Goal: Information Seeking & Learning: Understand process/instructions

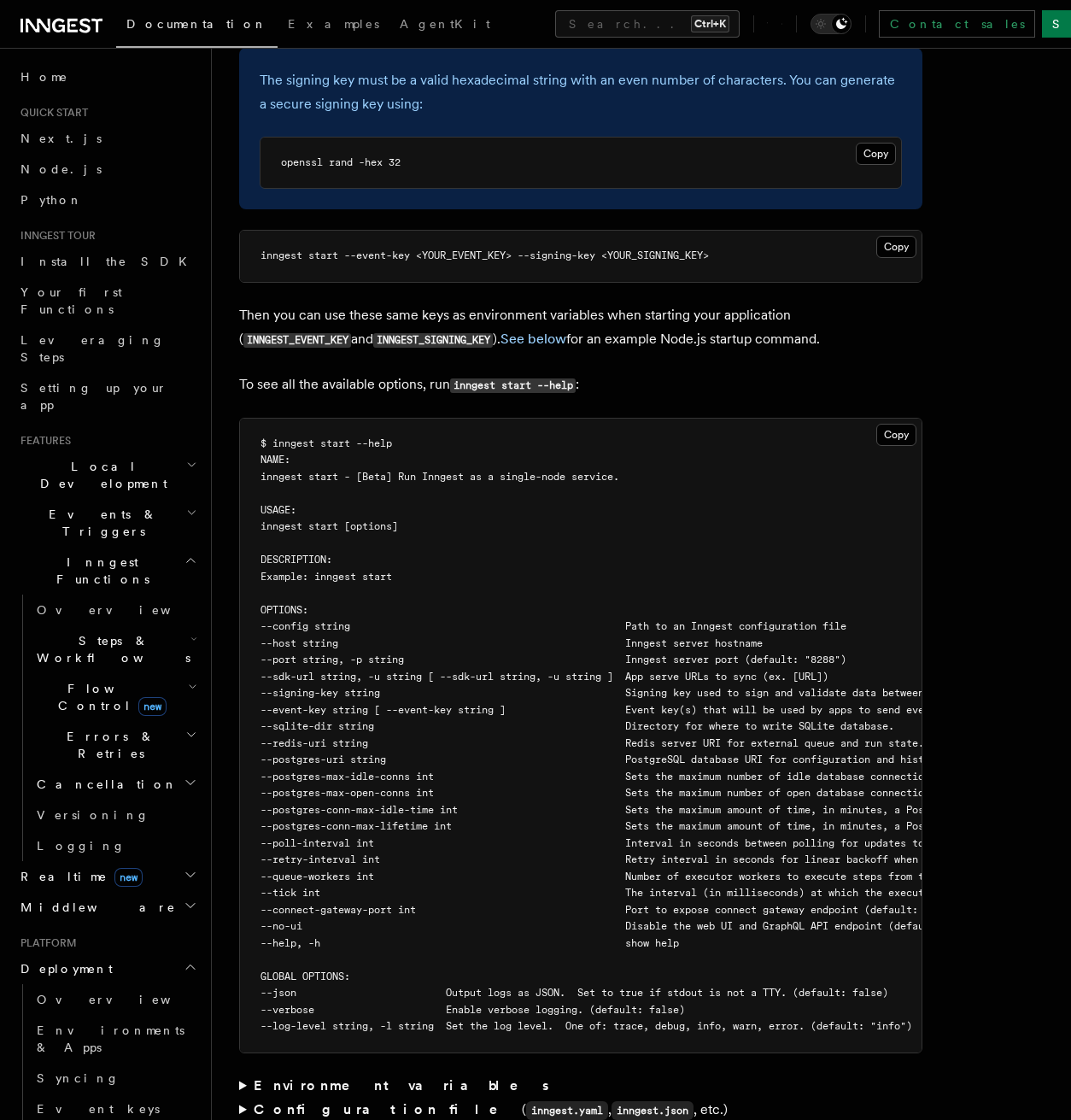
scroll to position [2324, 0]
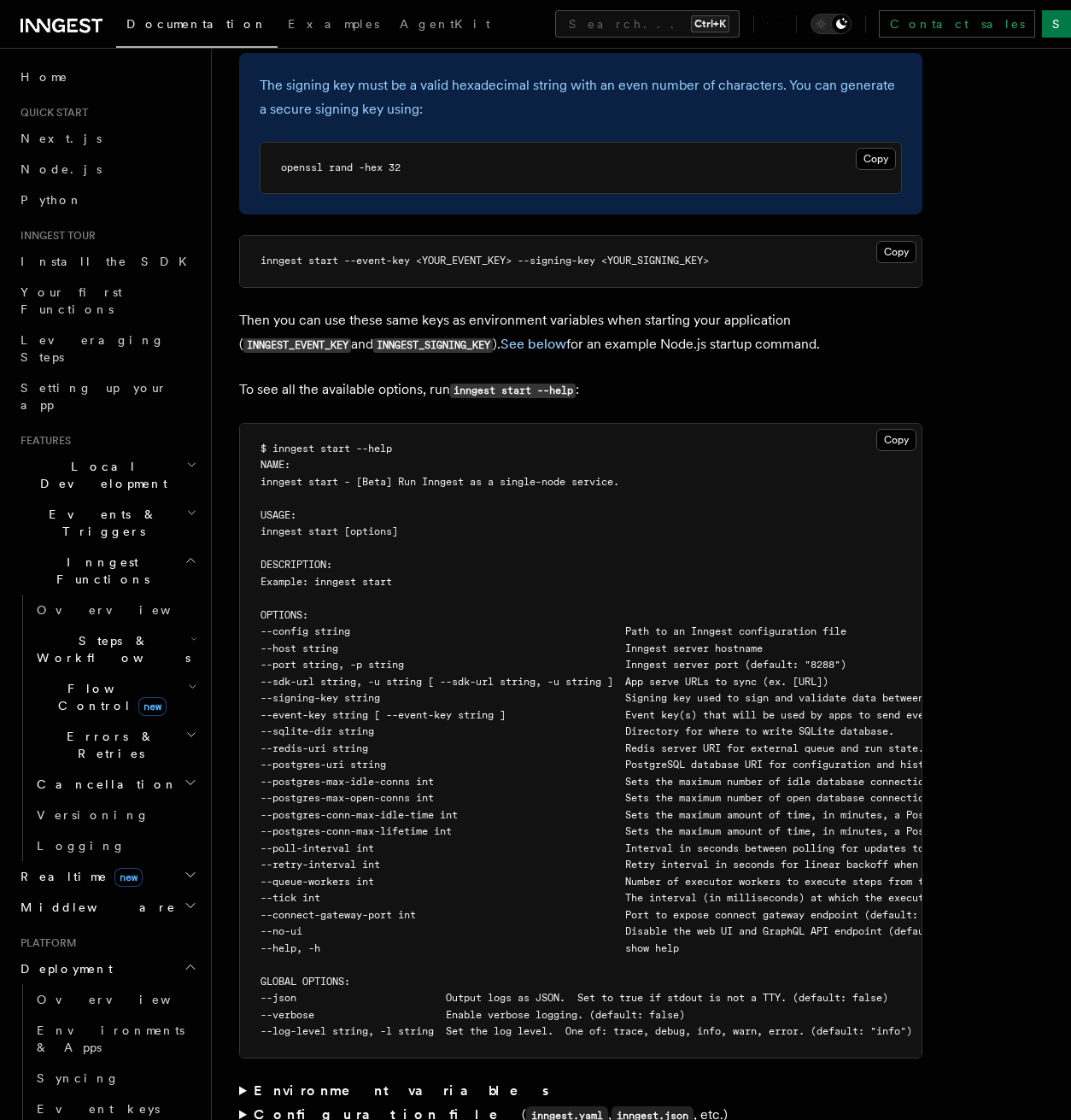
scroll to position [2666, 0]
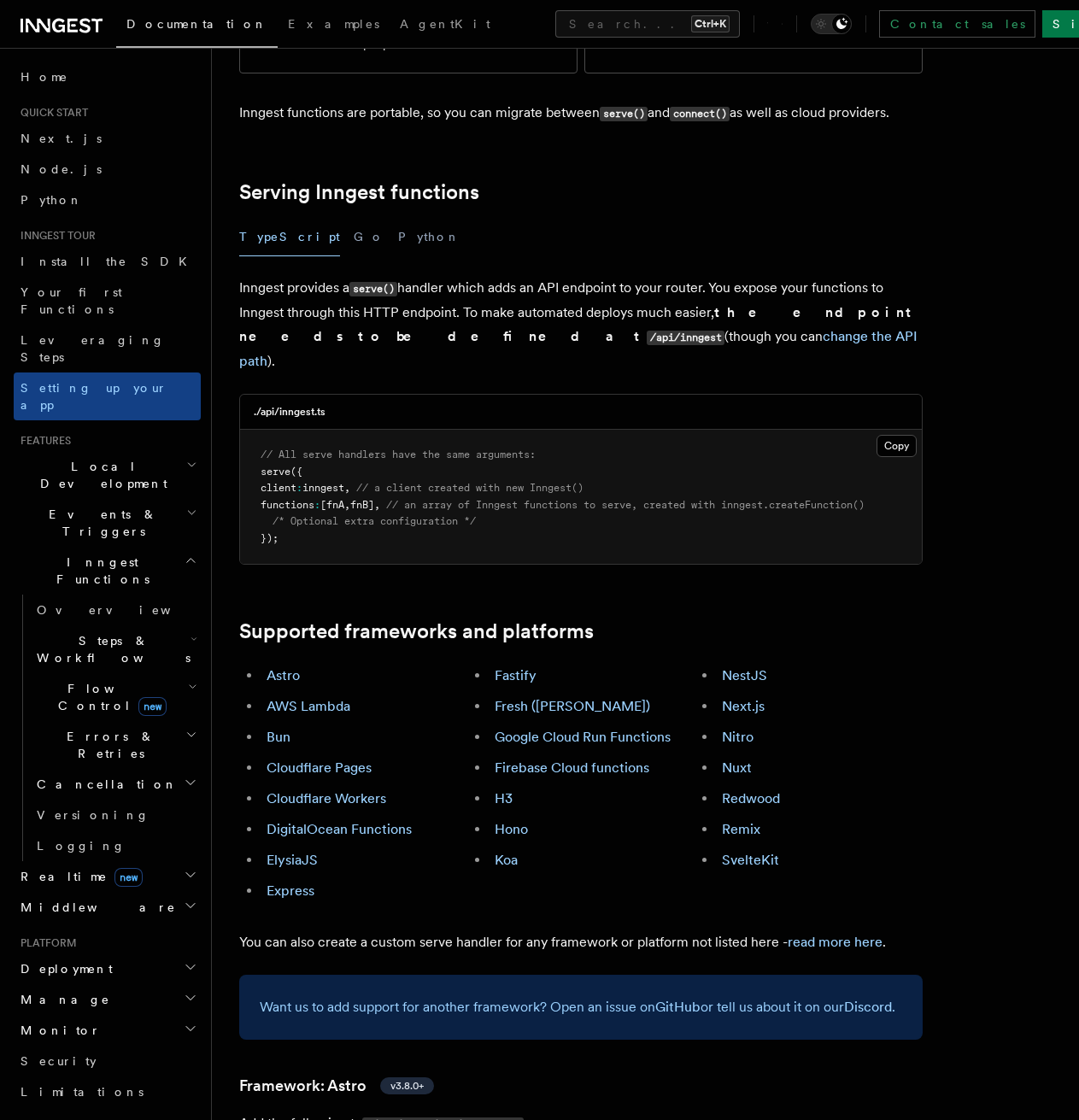
scroll to position [513, 0]
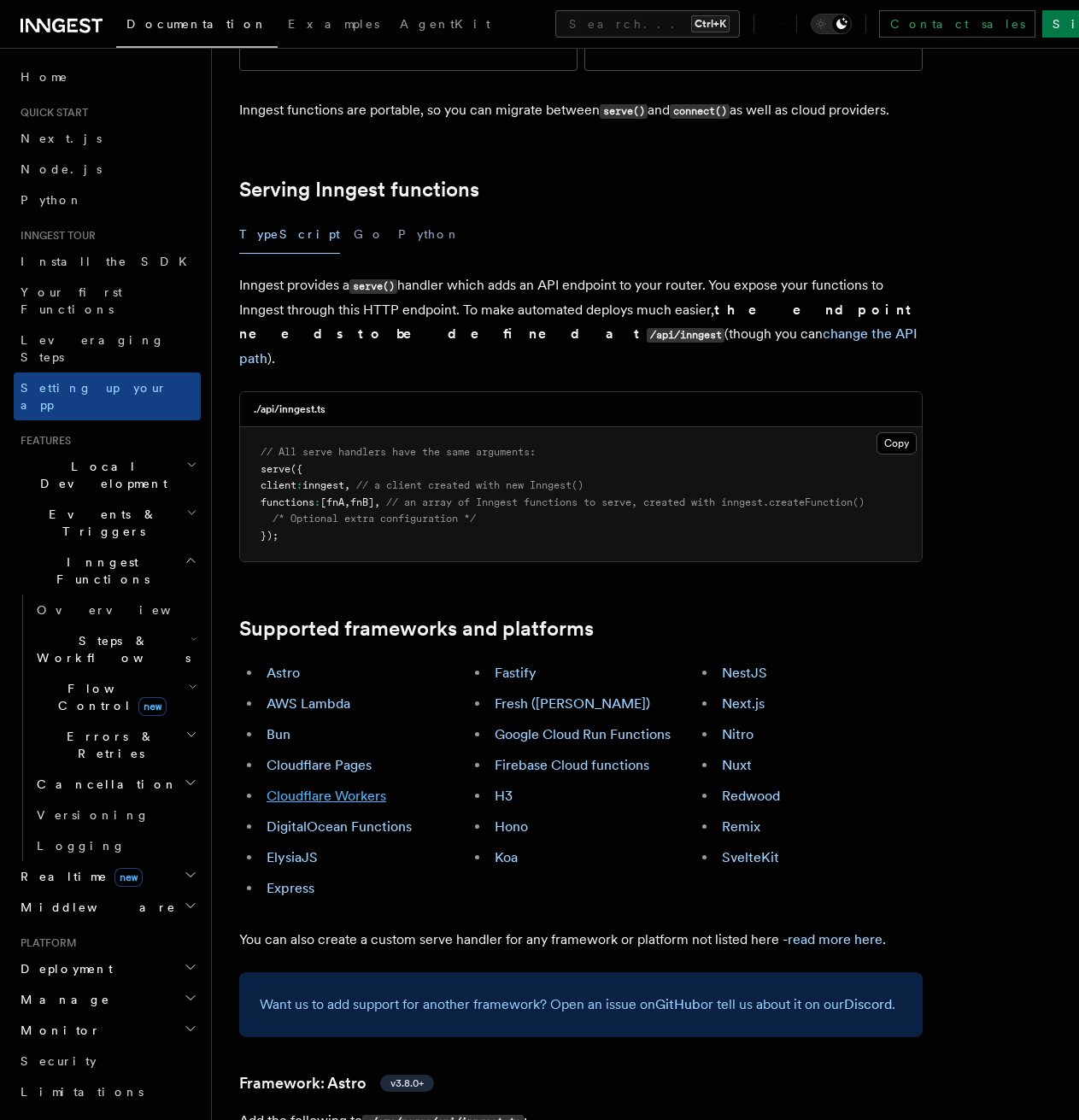
click at [355, 787] on link "Cloudflare Workers" at bounding box center [326, 795] width 119 height 16
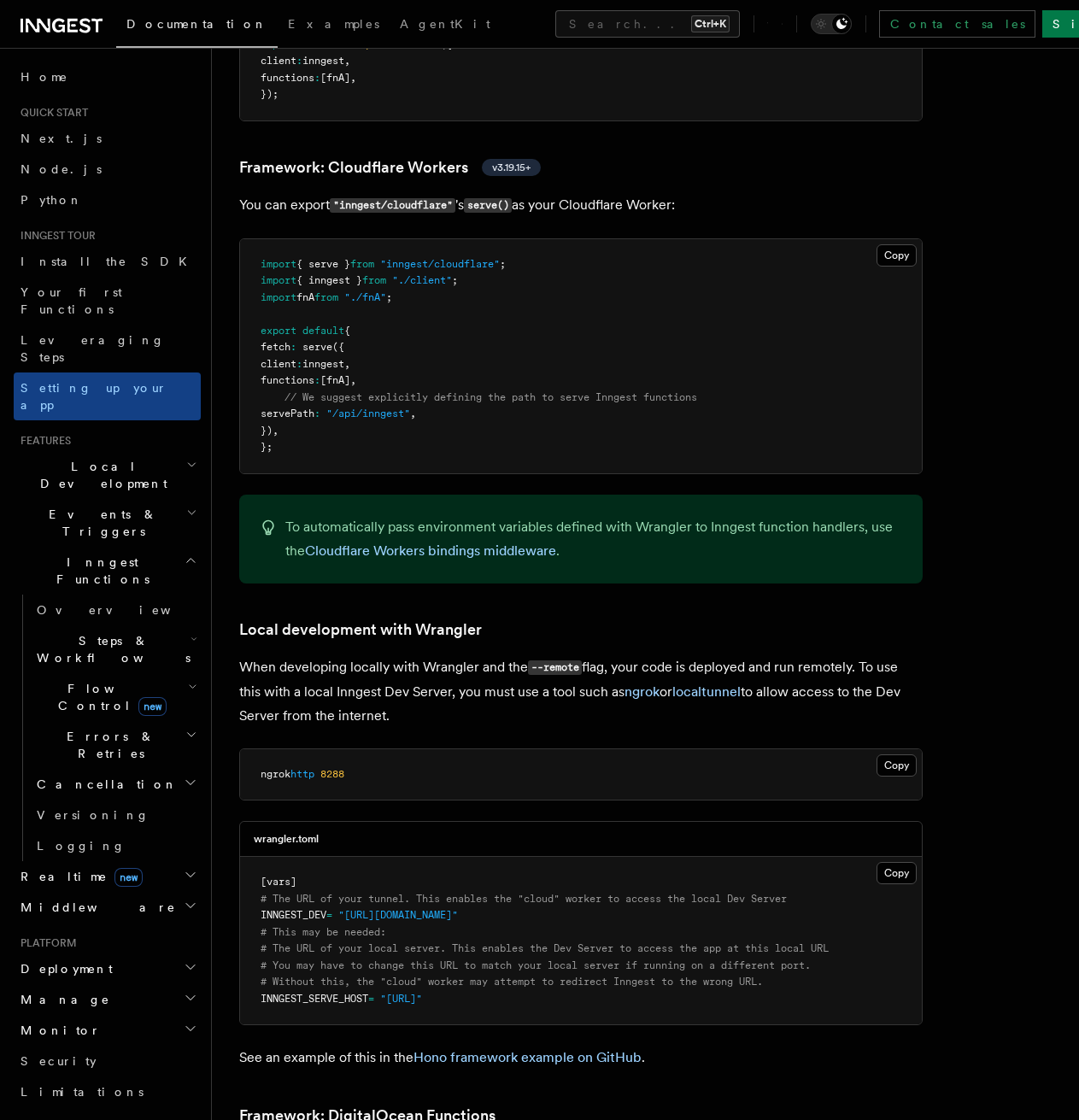
scroll to position [2958, 0]
click at [434, 257] on span ""inngest/cloudflare"" at bounding box center [439, 263] width 119 height 12
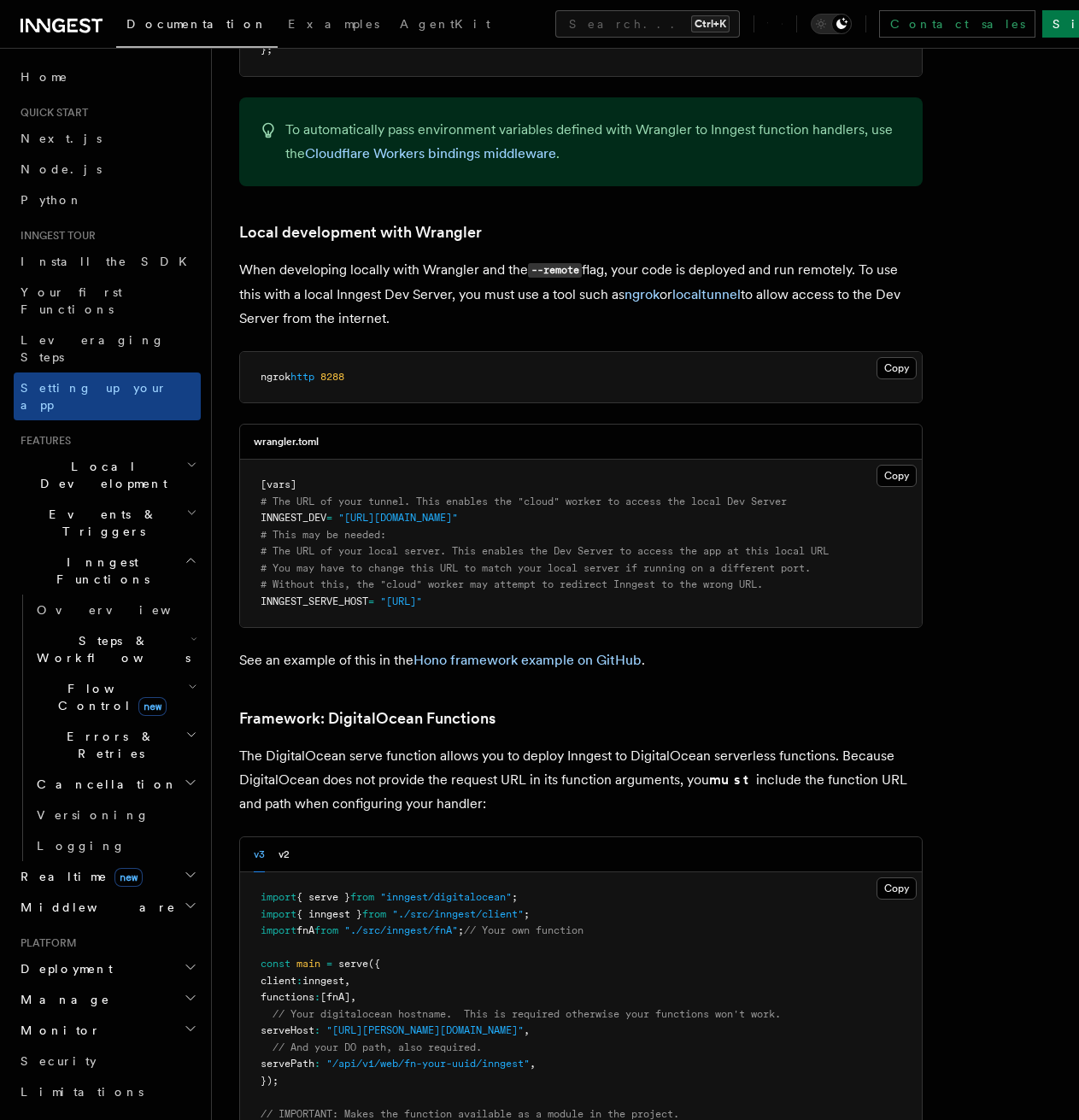
scroll to position [3385, 0]
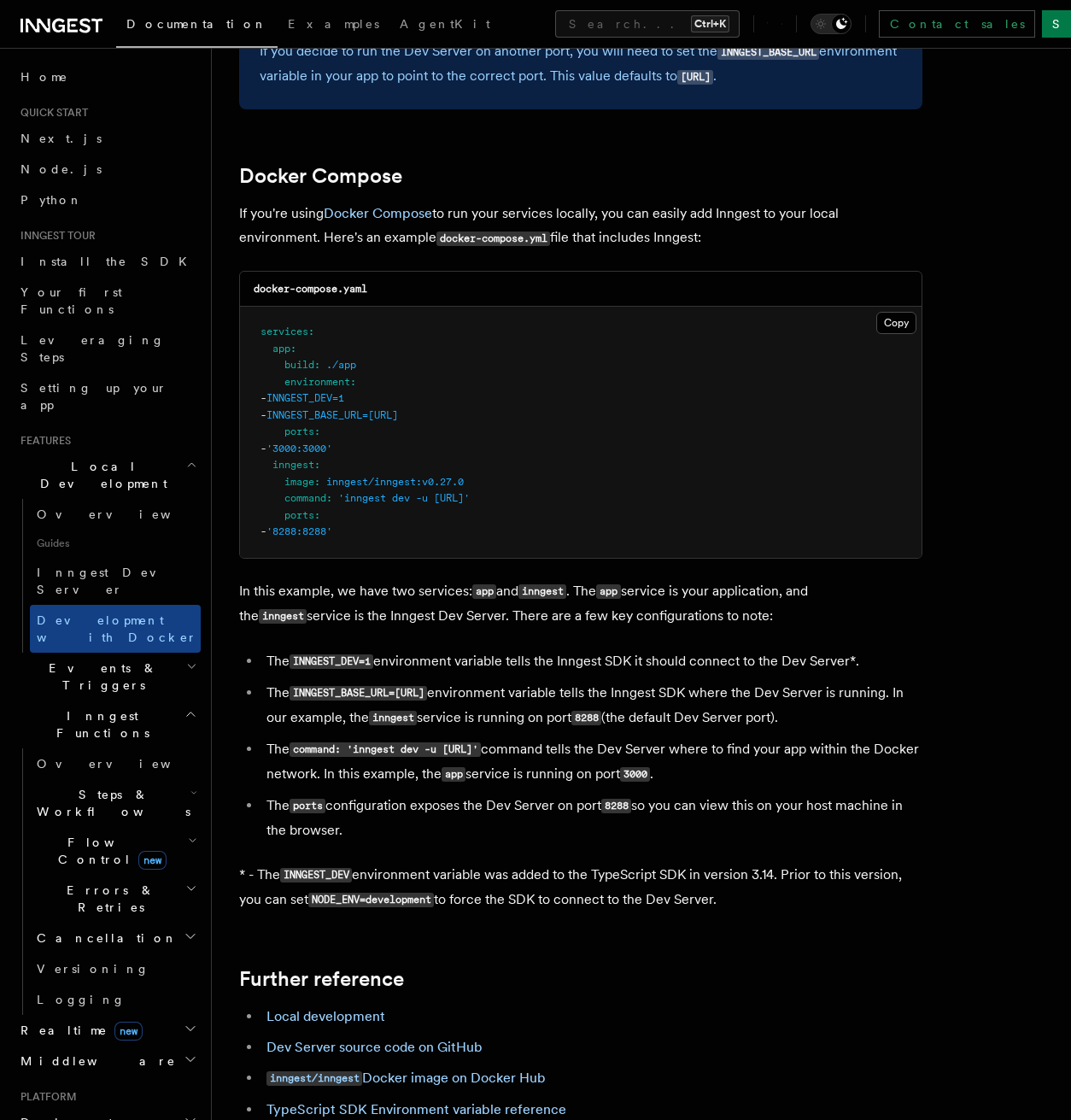
scroll to position [1025, 0]
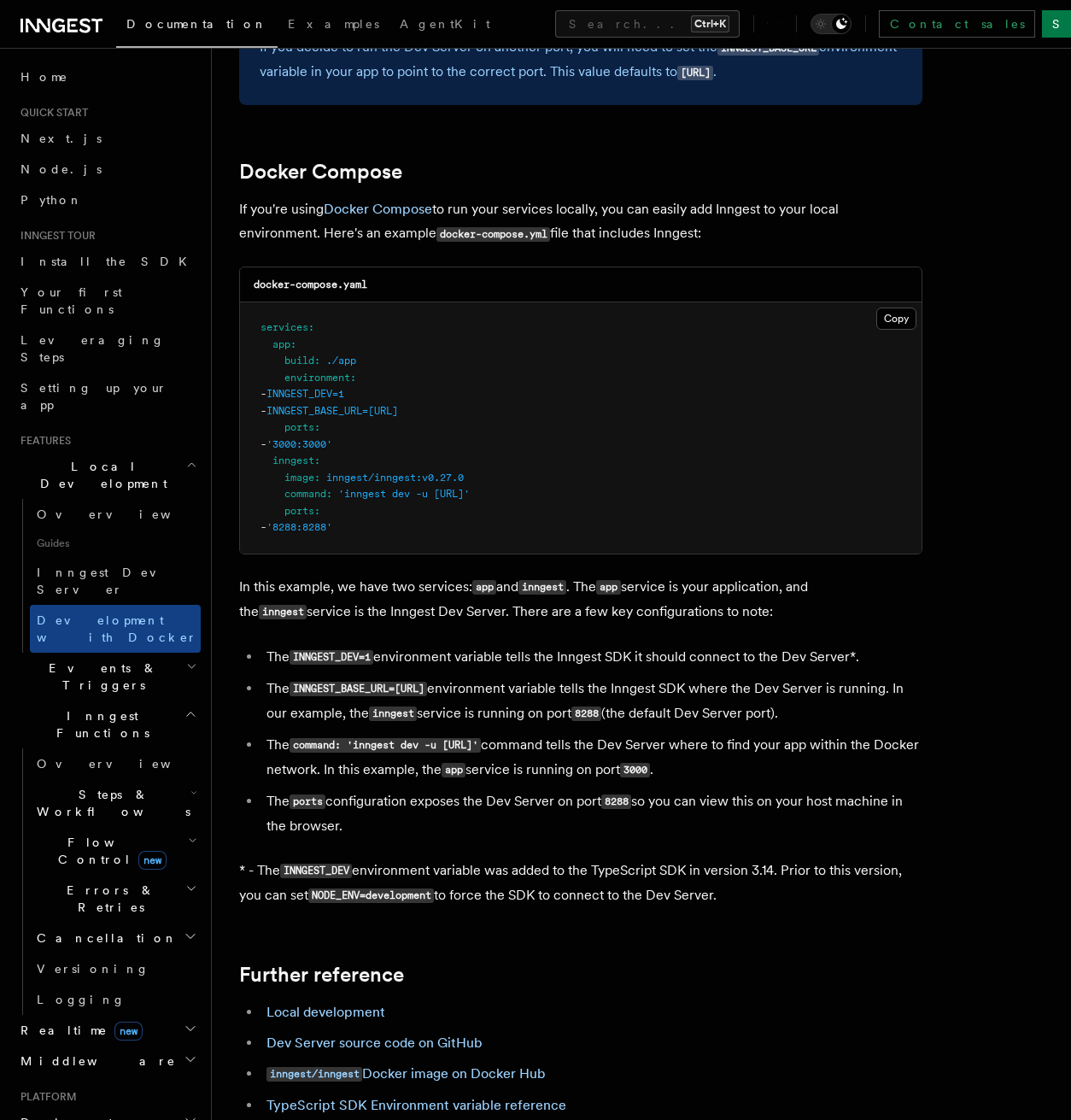
click at [637, 436] on pre "services : app : build : ./app environment : - INNGEST_DEV=1 - INNGEST_BASE_URL…" at bounding box center [580, 427] width 681 height 251
drag, startPoint x: 553, startPoint y: 404, endPoint x: 307, endPoint y: 409, distance: 246.1
click at [307, 409] on pre "services : app : build : ./app environment : - INNGEST_DEV=1 - INNGEST_BASE_URL…" at bounding box center [580, 427] width 681 height 251
click at [515, 434] on pre "services : app : build : ./app environment : - INNGEST_DEV=1 - INNGEST_BASE_URL…" at bounding box center [580, 427] width 681 height 251
click at [595, 440] on pre "services : app : build : ./app environment : - INNGEST_DEV=1 - INNGEST_BASE_URL…" at bounding box center [580, 427] width 681 height 251
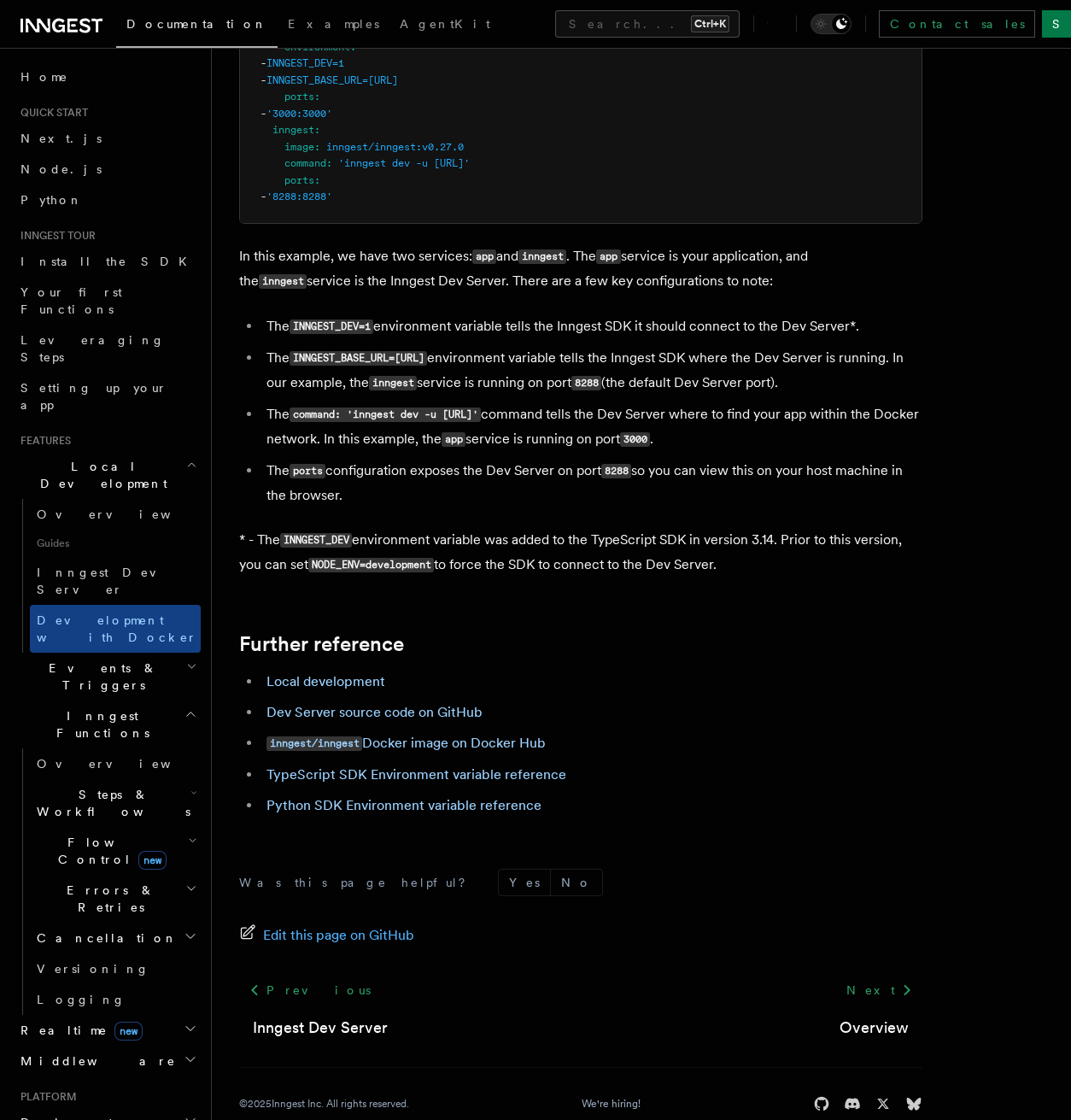
scroll to position [1388, 0]
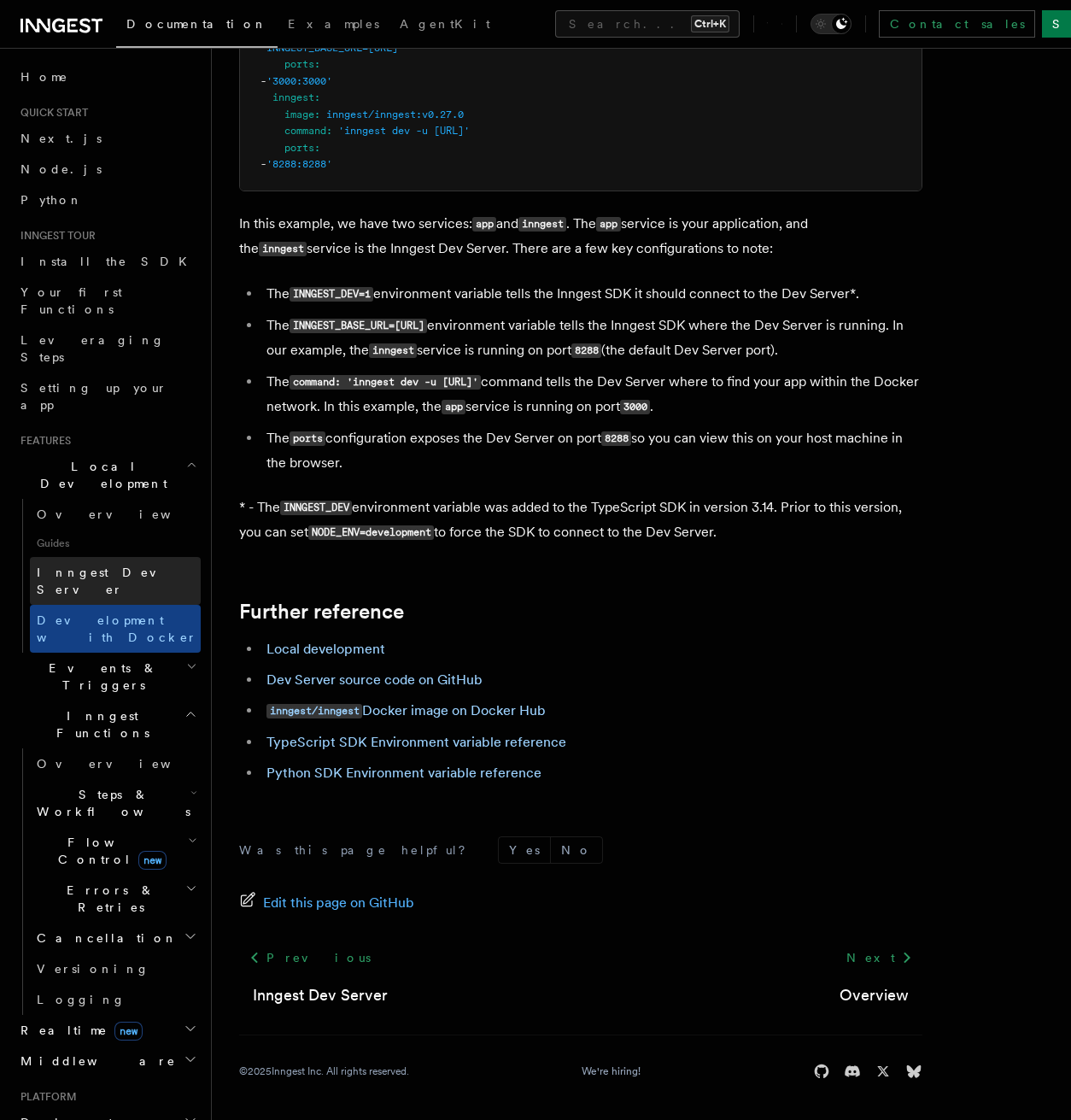
click at [100, 565] on span "Inngest Dev Server" at bounding box center [110, 580] width 146 height 31
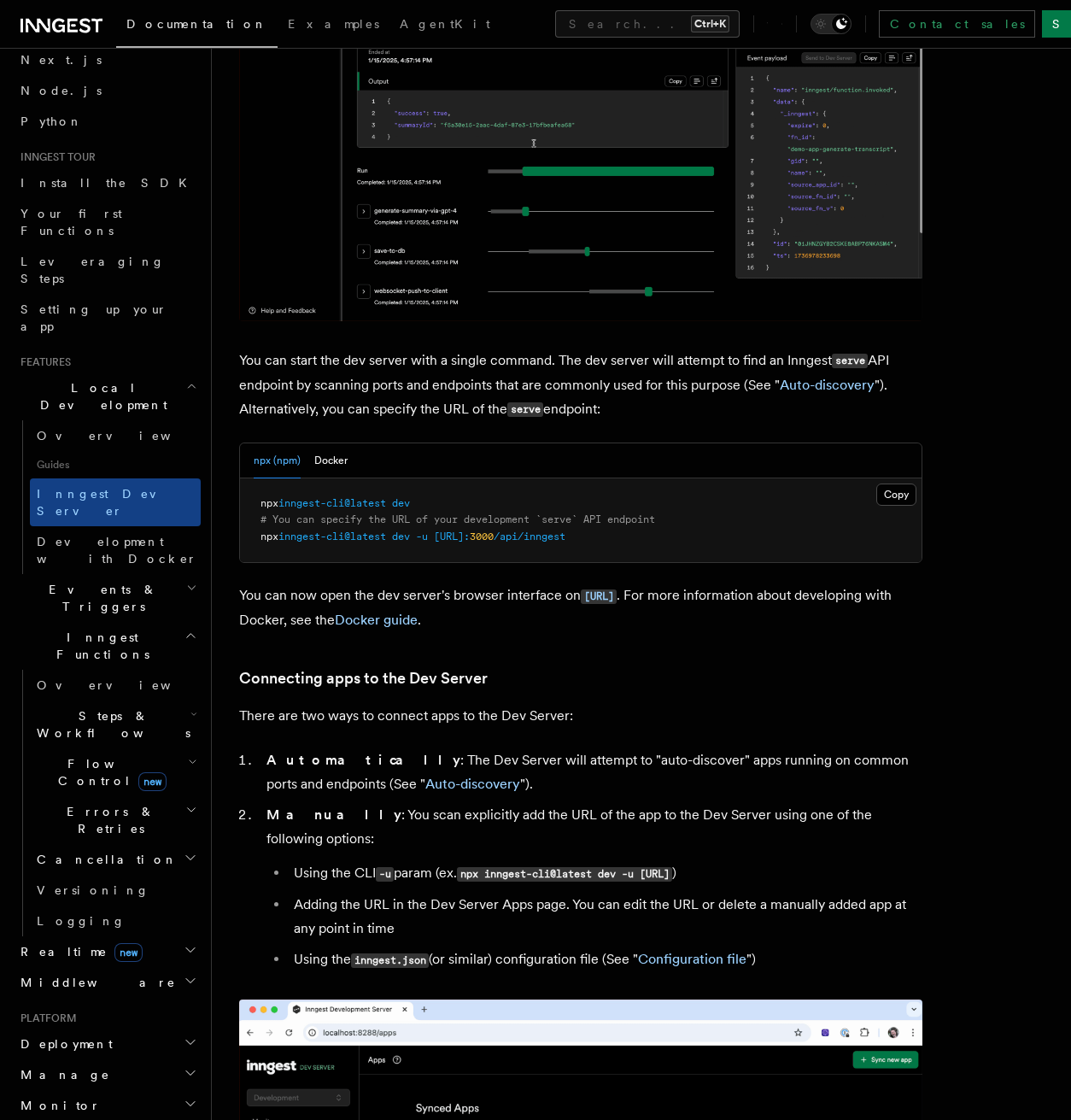
scroll to position [341, 0]
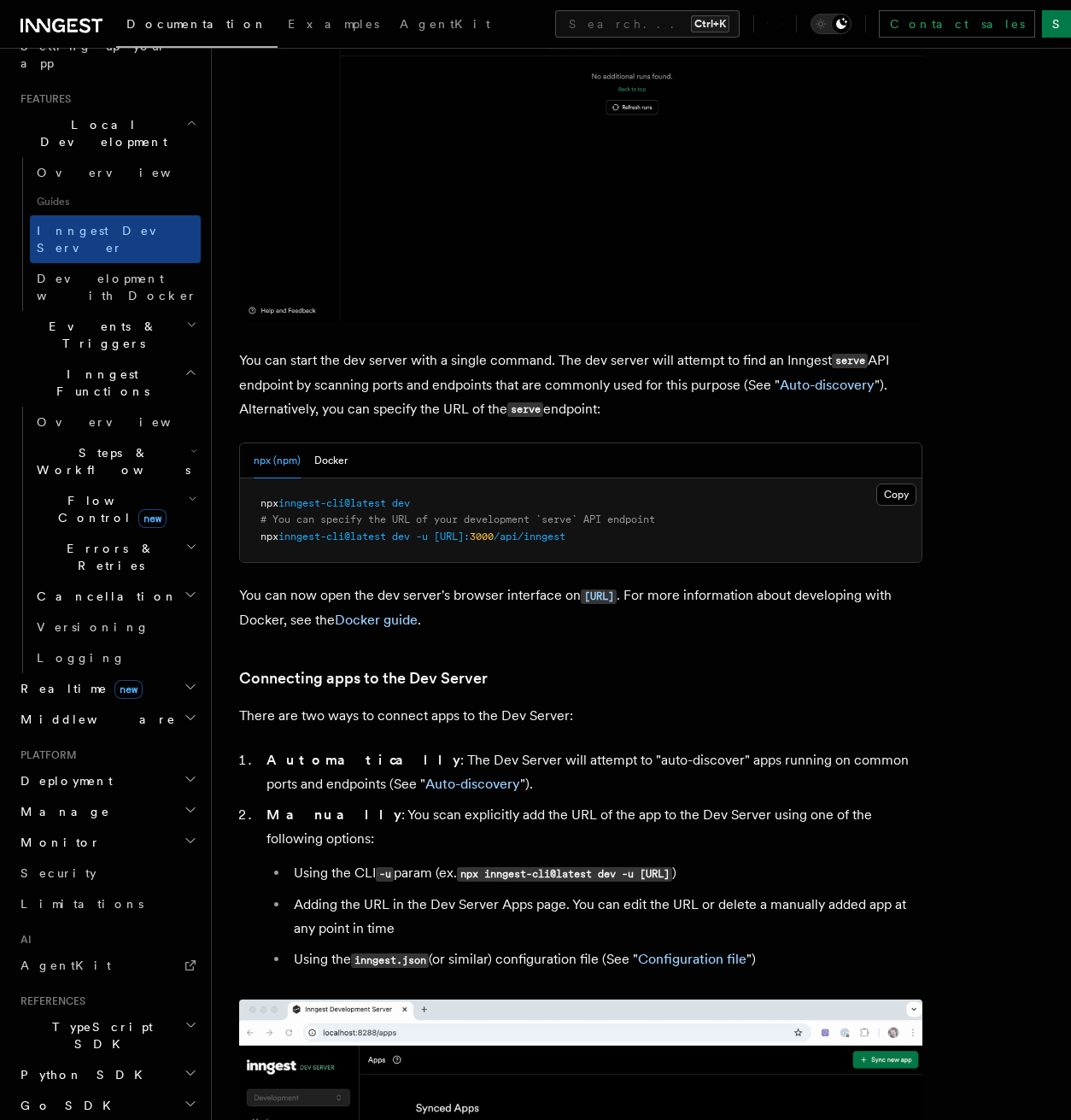
click at [92, 765] on h2 "Deployment" at bounding box center [107, 781] width 187 height 31
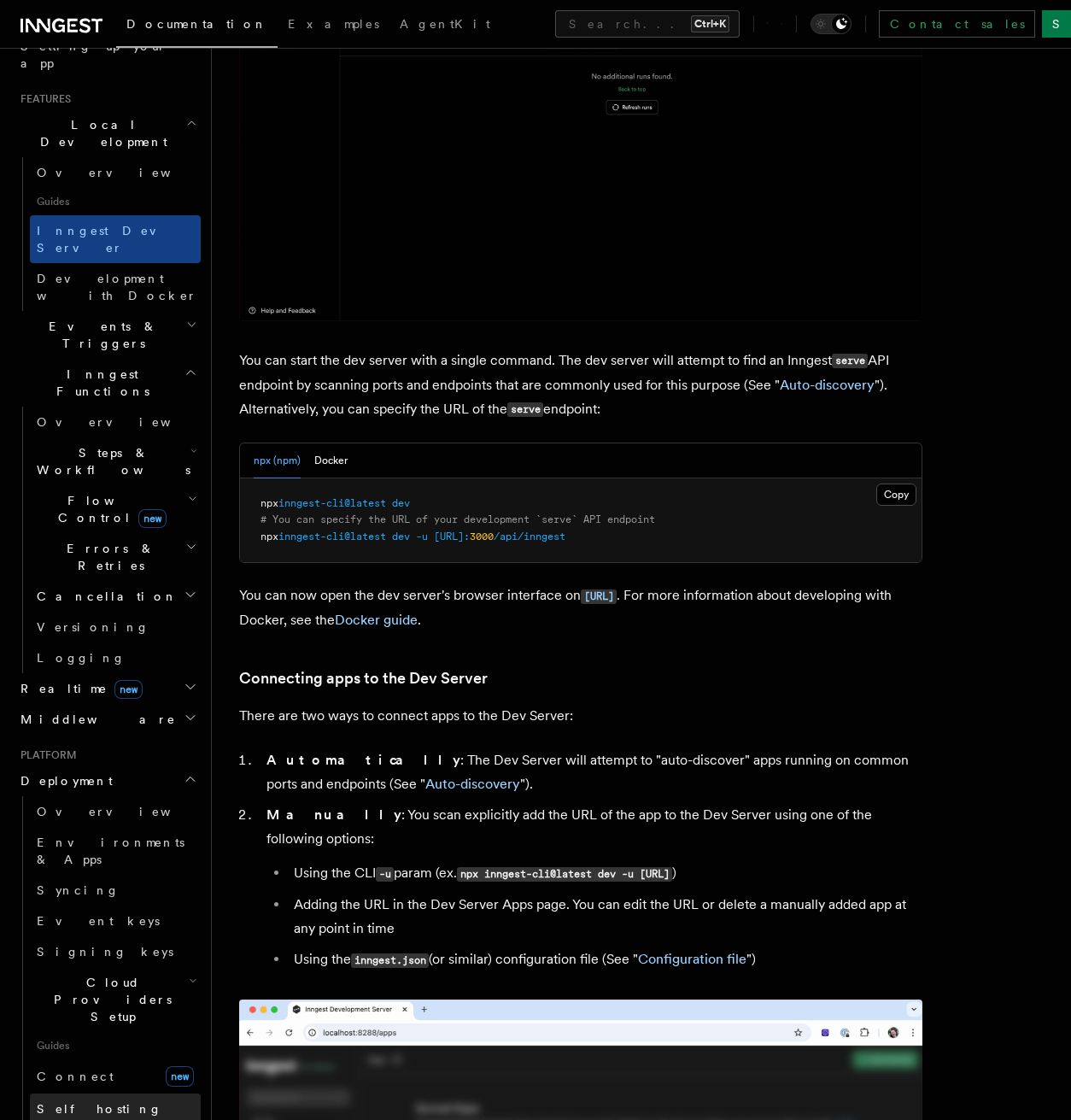
click at [93, 1102] on span "Self hosting" at bounding box center [100, 1109] width 126 height 13
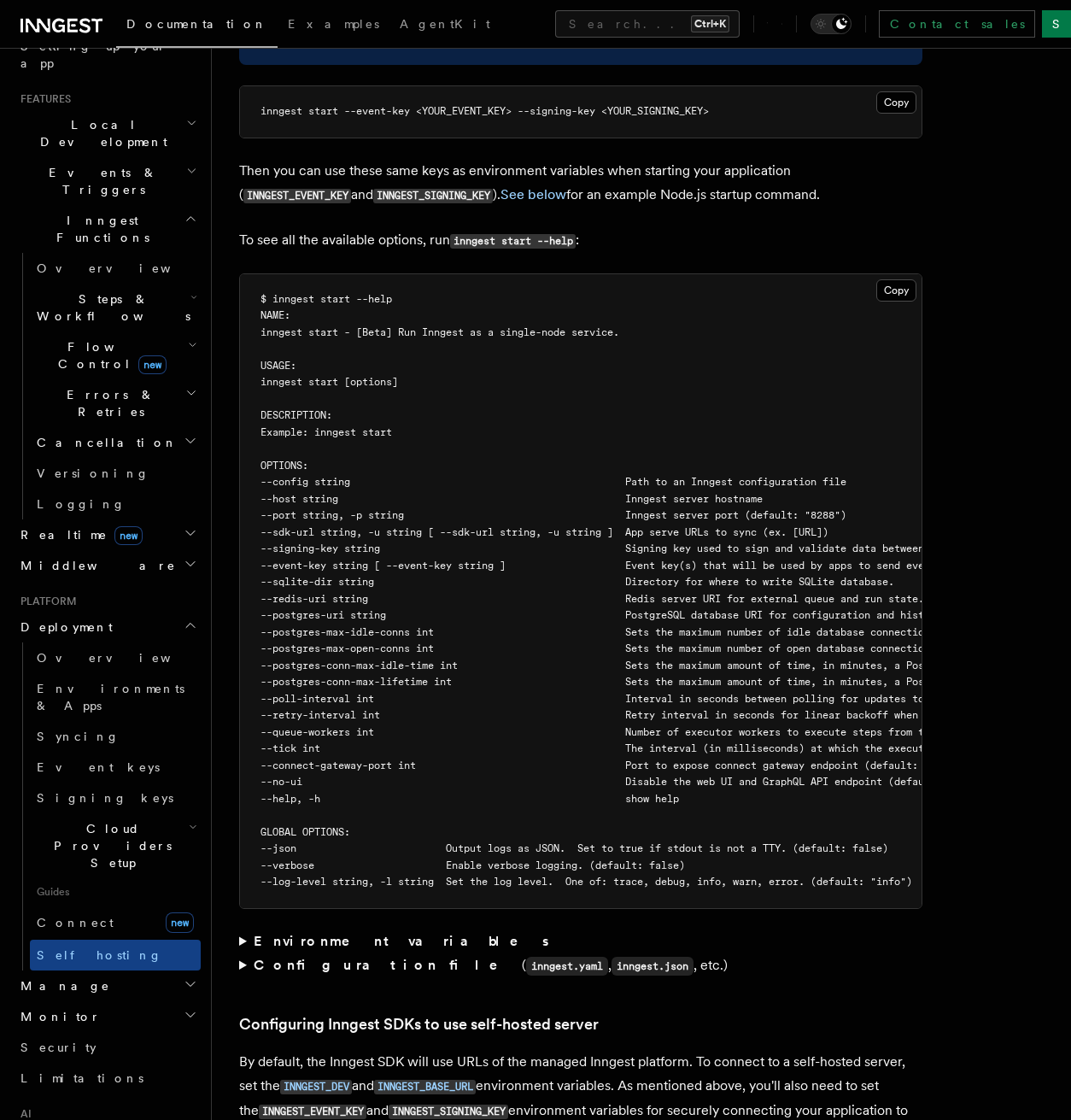
scroll to position [2819, 0]
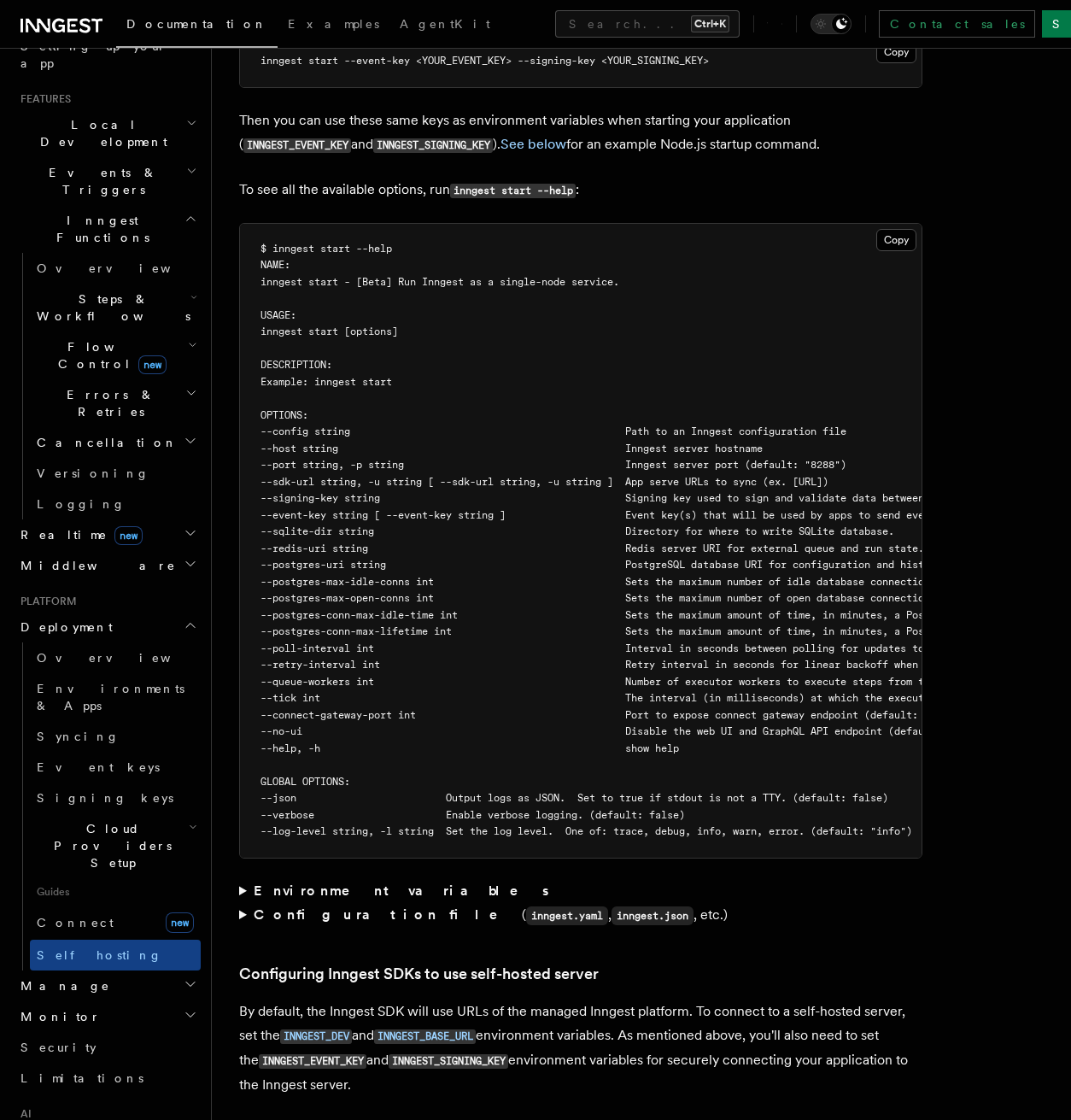
click at [540, 391] on pre "$ inngest start --help NAME: inngest start - [Beta] Run Inngest as a single-nod…" at bounding box center [580, 540] width 681 height 634
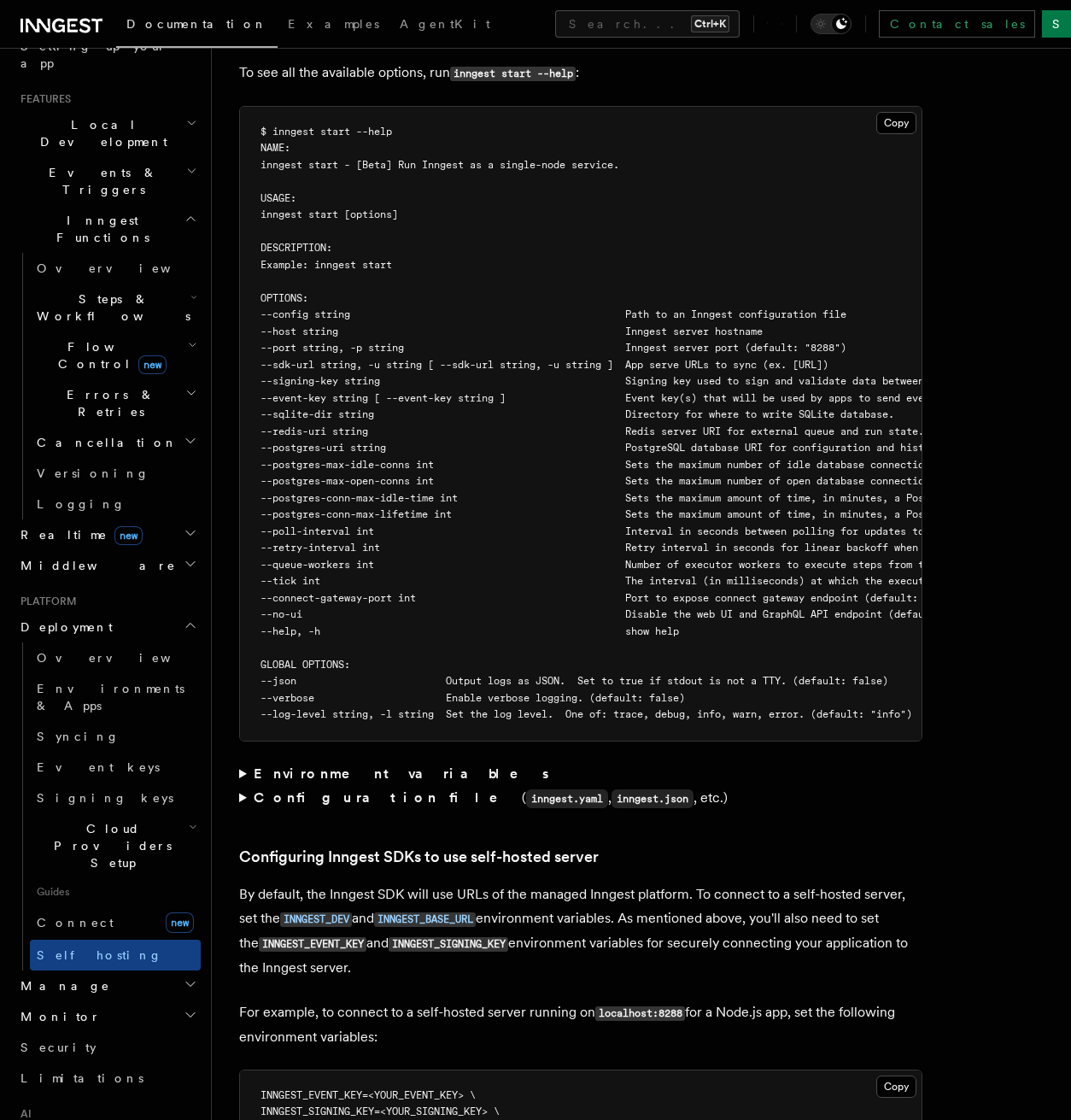
scroll to position [2477, 0]
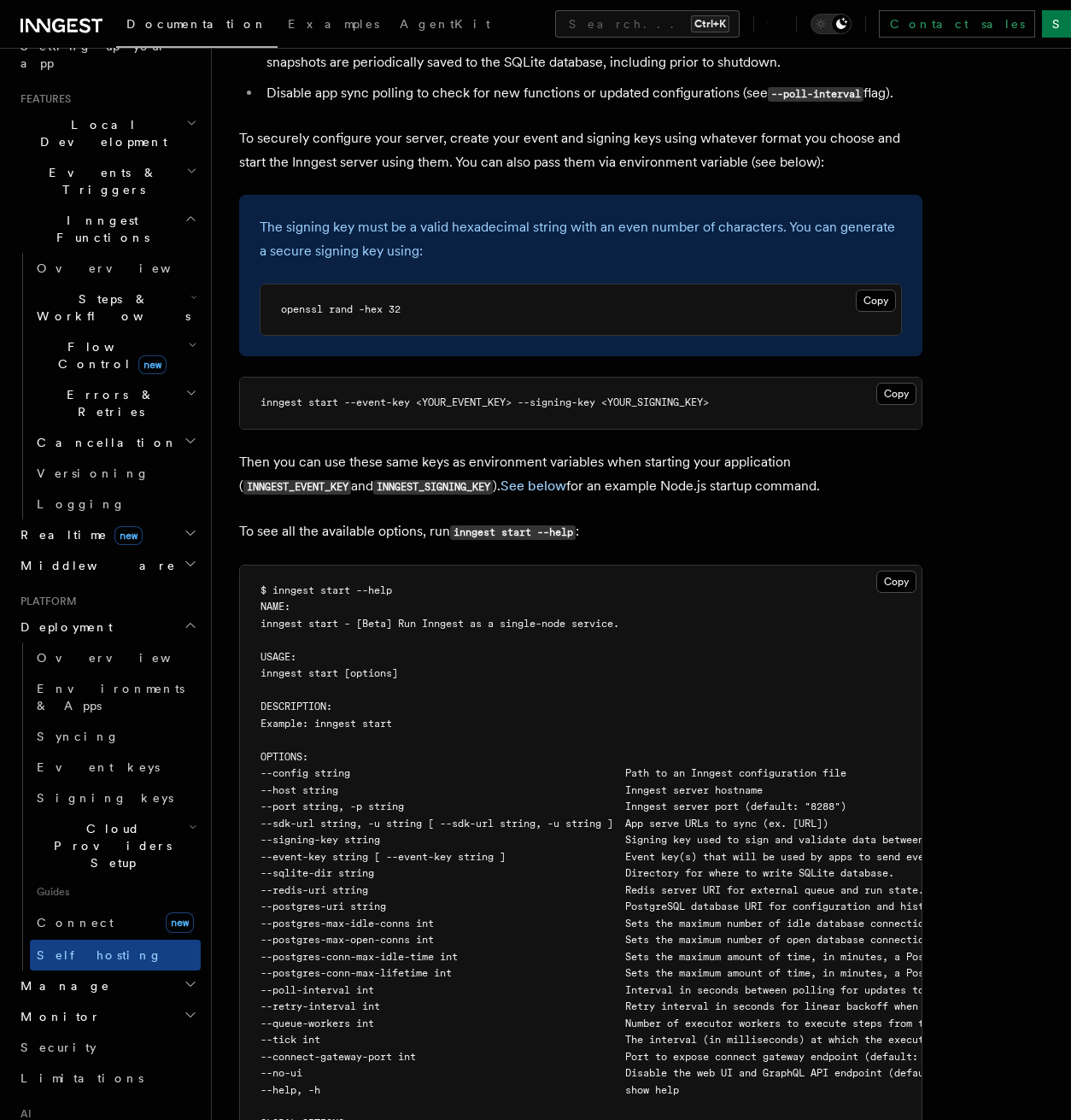
click at [341, 784] on span "--host string Inngest server hostname" at bounding box center [511, 790] width 502 height 12
click at [335, 784] on span "--host string Inngest server hostname" at bounding box center [511, 790] width 502 height 12
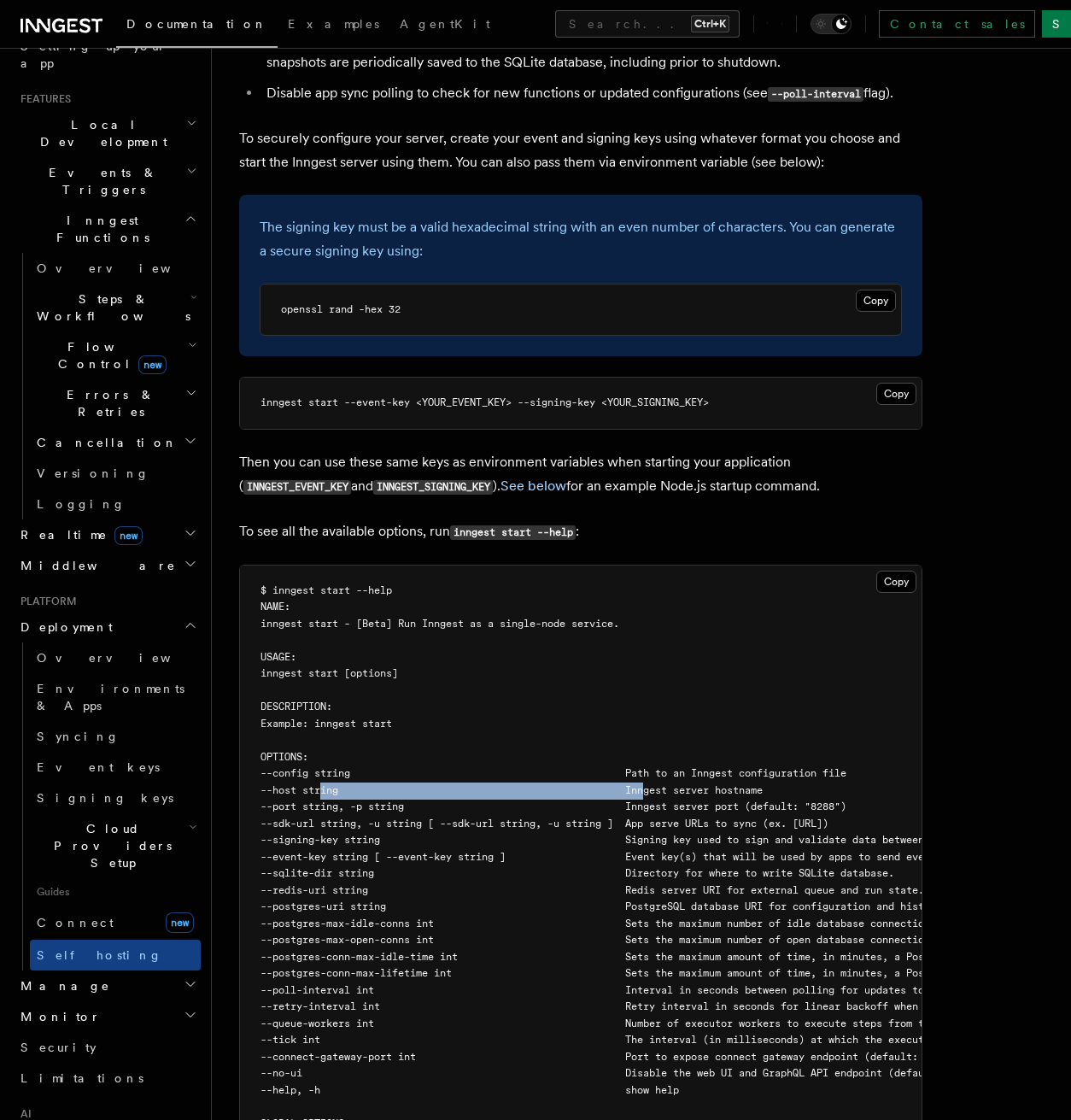
click at [335, 784] on span "--host string Inngest server hostname" at bounding box center [511, 790] width 502 height 12
